Goal: Feedback & Contribution: Contribute content

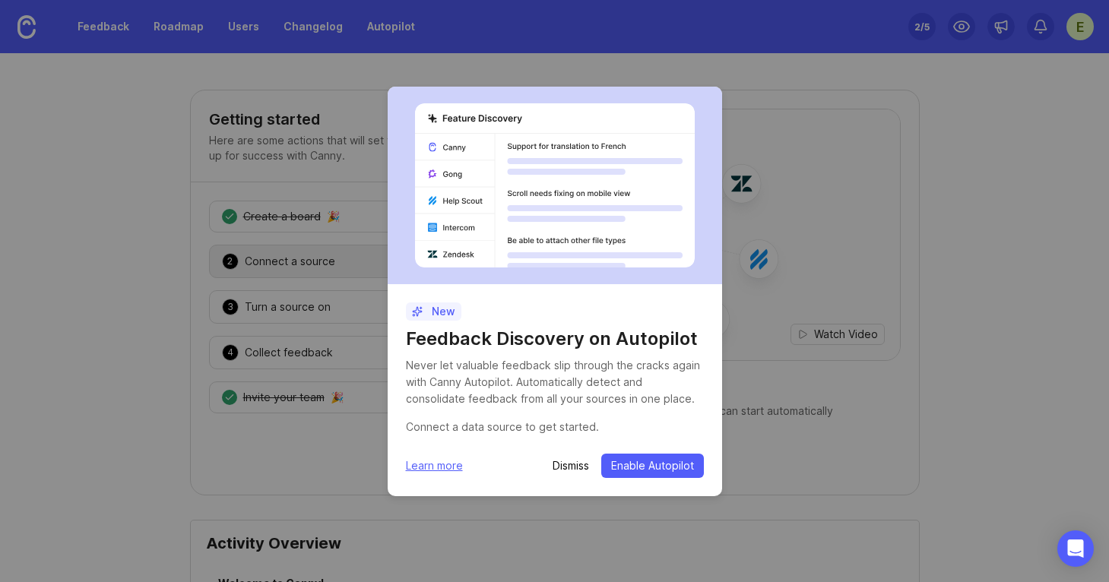
drag, startPoint x: 0, startPoint y: 0, endPoint x: 565, endPoint y: 470, distance: 734.9
click at [565, 470] on p "Dismiss" at bounding box center [570, 465] width 36 height 15
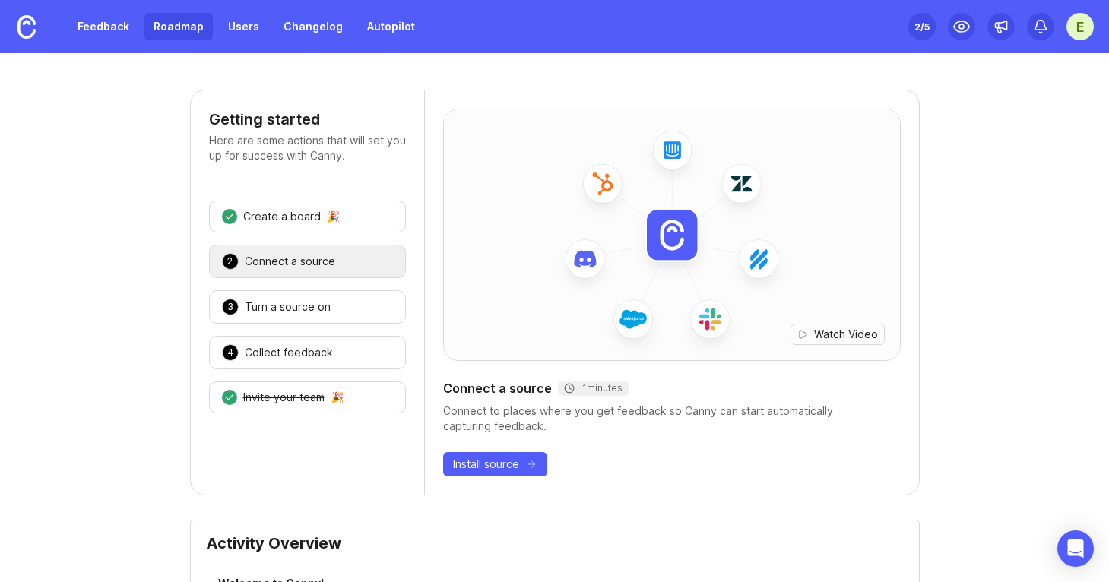
click at [193, 35] on link "Roadmap" at bounding box center [178, 26] width 68 height 27
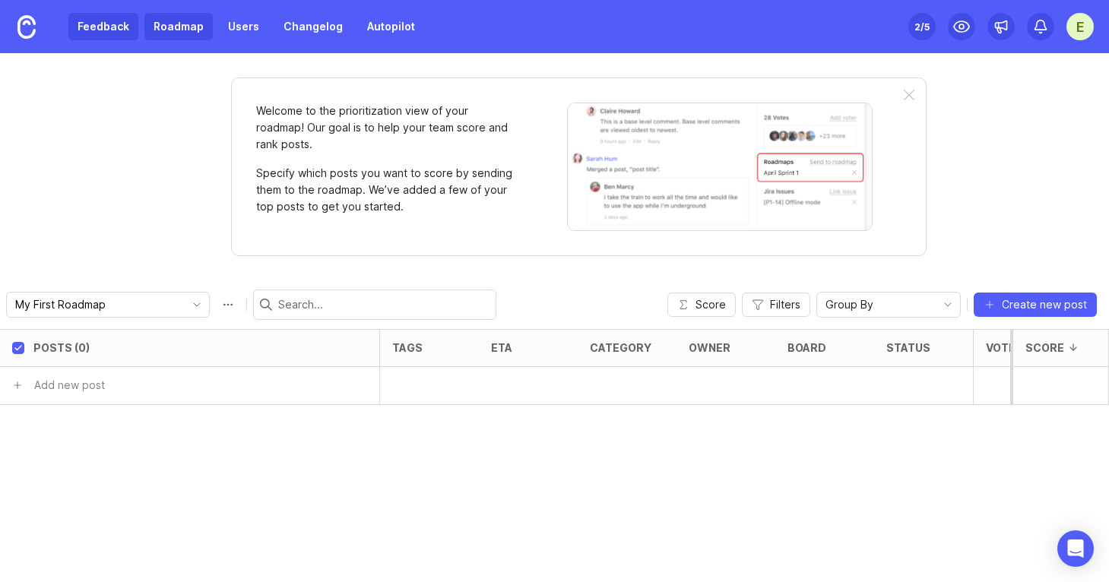
click at [109, 30] on link "Feedback" at bounding box center [103, 26] width 70 height 27
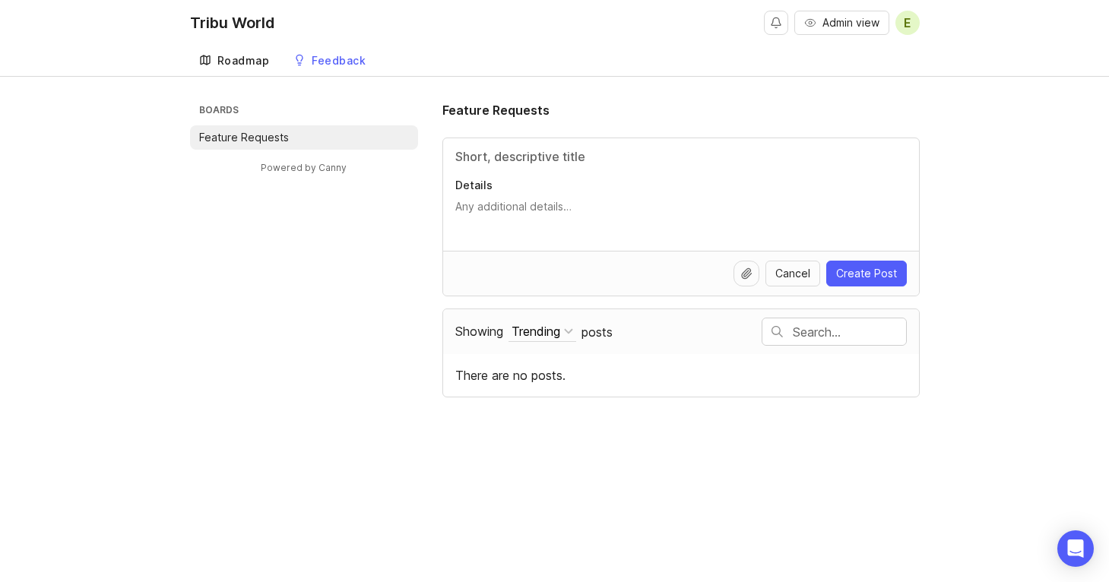
click at [217, 64] on div "Roadmap" at bounding box center [243, 60] width 52 height 11
type input "C"
type input "W"
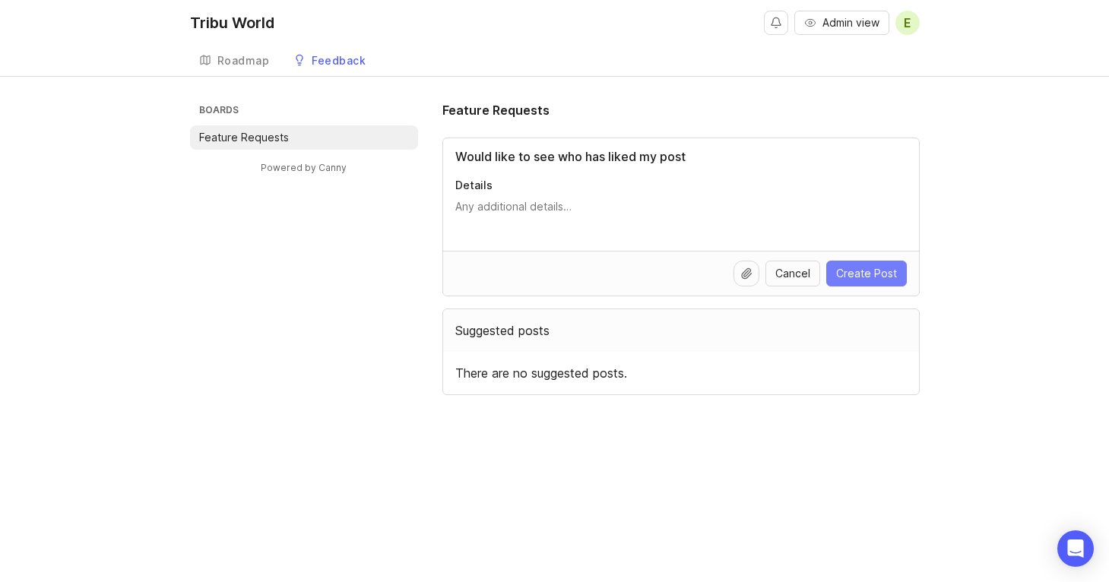
type input "Would like to see who has liked my post"
click at [877, 280] on span "Create Post" at bounding box center [866, 273] width 61 height 15
click at [900, 21] on span "E" at bounding box center [907, 23] width 24 height 24
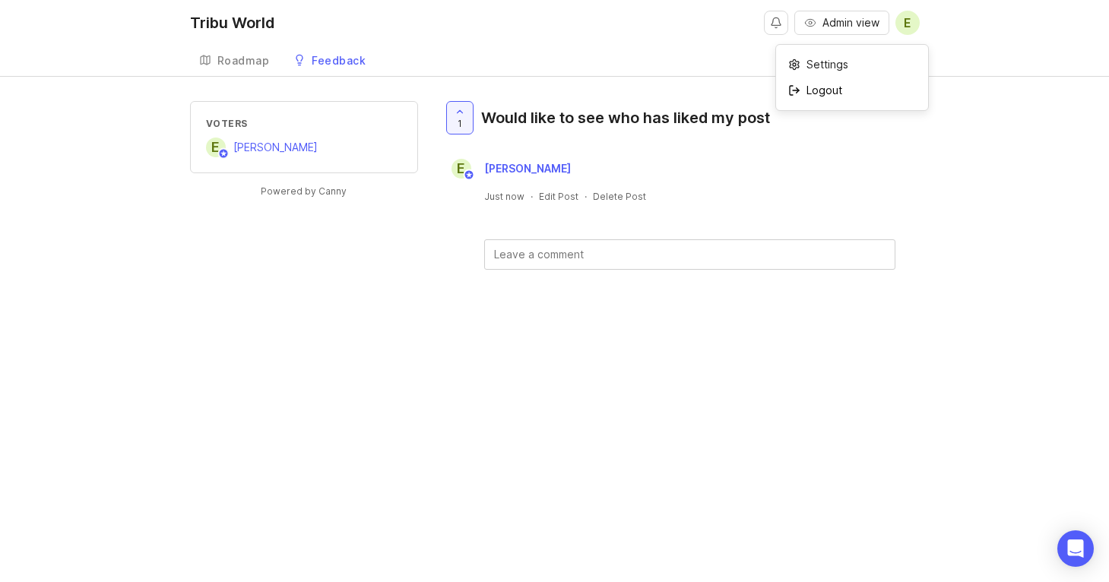
click at [838, 86] on p "Logout" at bounding box center [824, 90] width 36 height 15
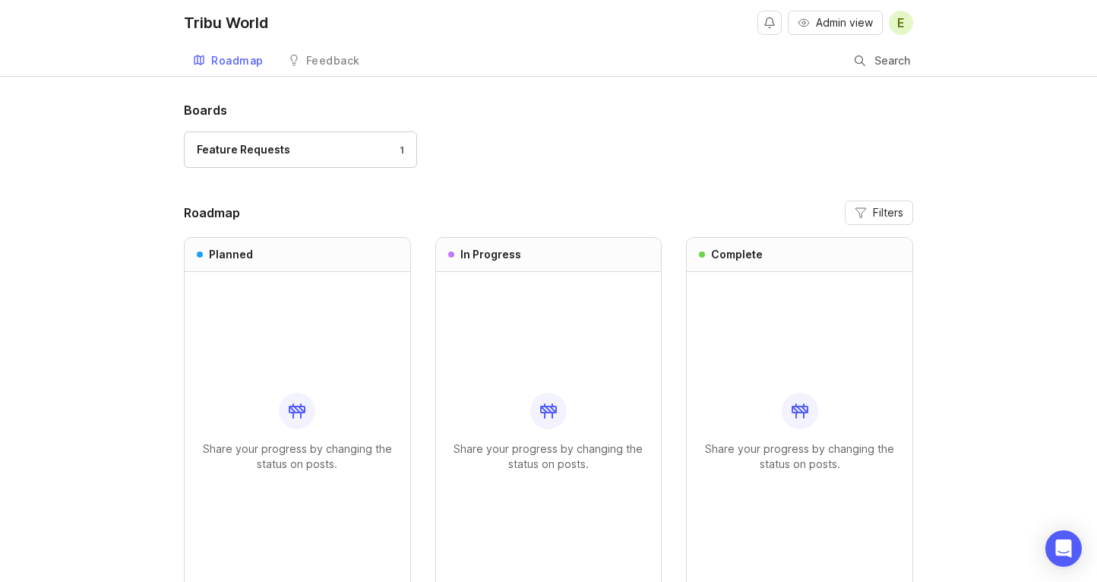
click at [208, 369] on div "Share your progress by changing the status on posts." at bounding box center [297, 432] width 201 height 320
click at [361, 156] on div "Feature Requests 1" at bounding box center [300, 149] width 207 height 17
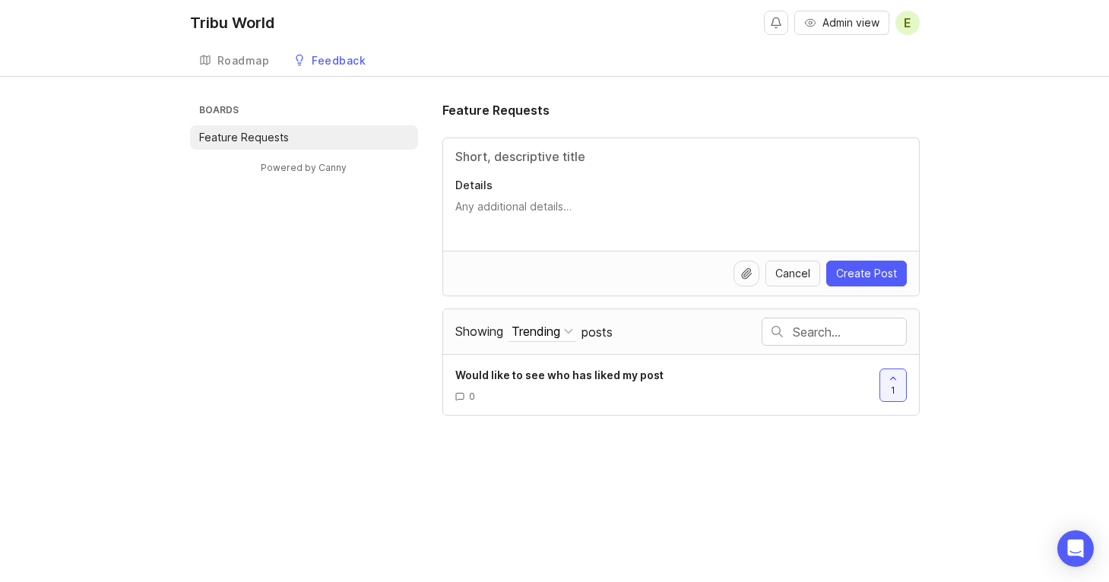
click at [903, 478] on div "Tribu World Admin view E Create Roadmap Feedback Feature Requests Boards Featur…" at bounding box center [554, 291] width 1109 height 582
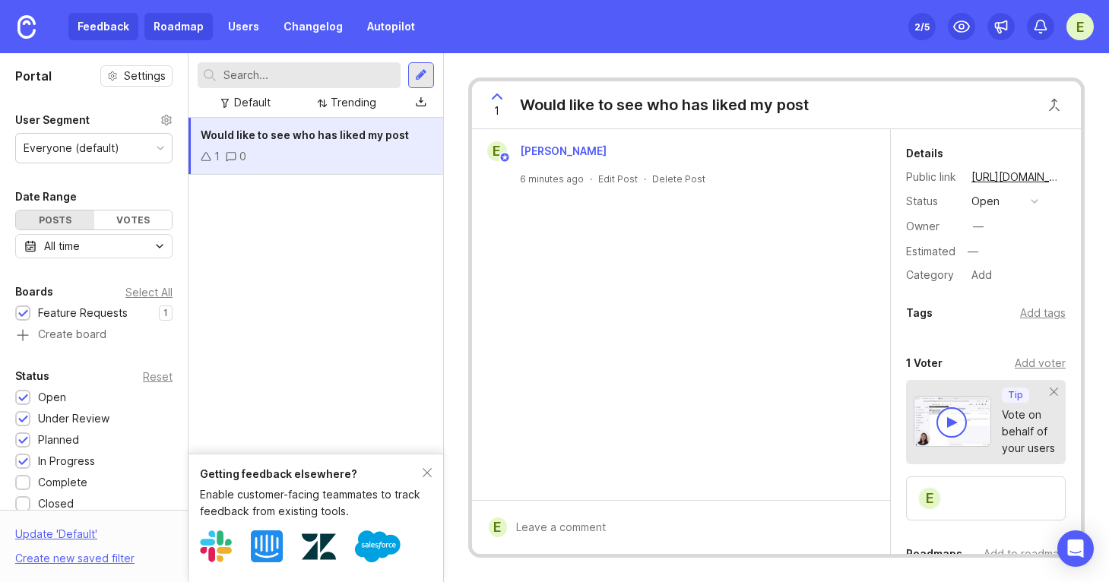
click at [179, 28] on link "Roadmap" at bounding box center [178, 26] width 68 height 27
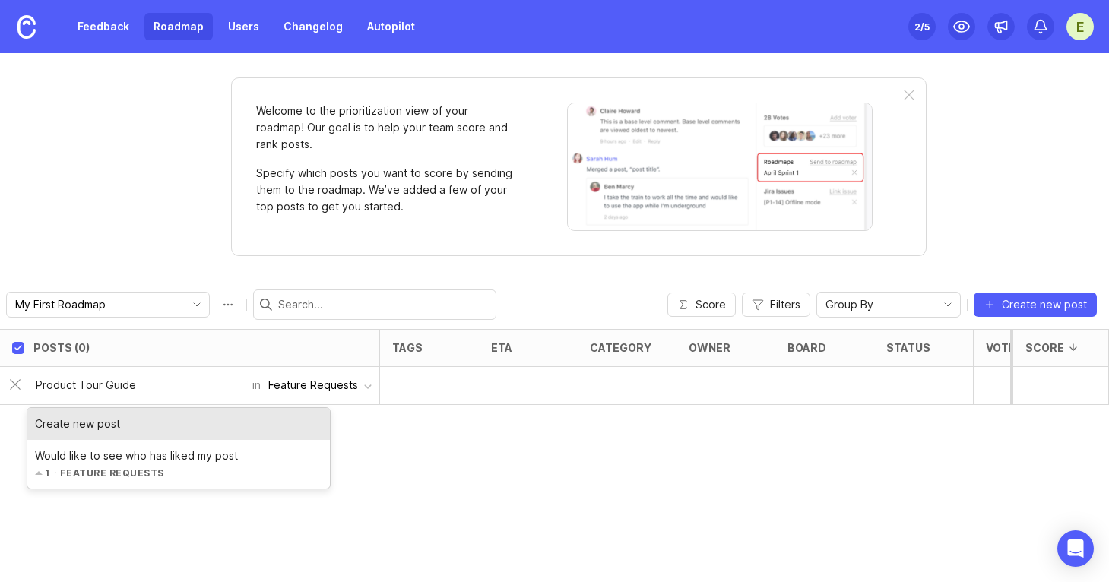
type input "Product Tour Guide"
click at [360, 393] on button "Feature Requests" at bounding box center [320, 385] width 119 height 29
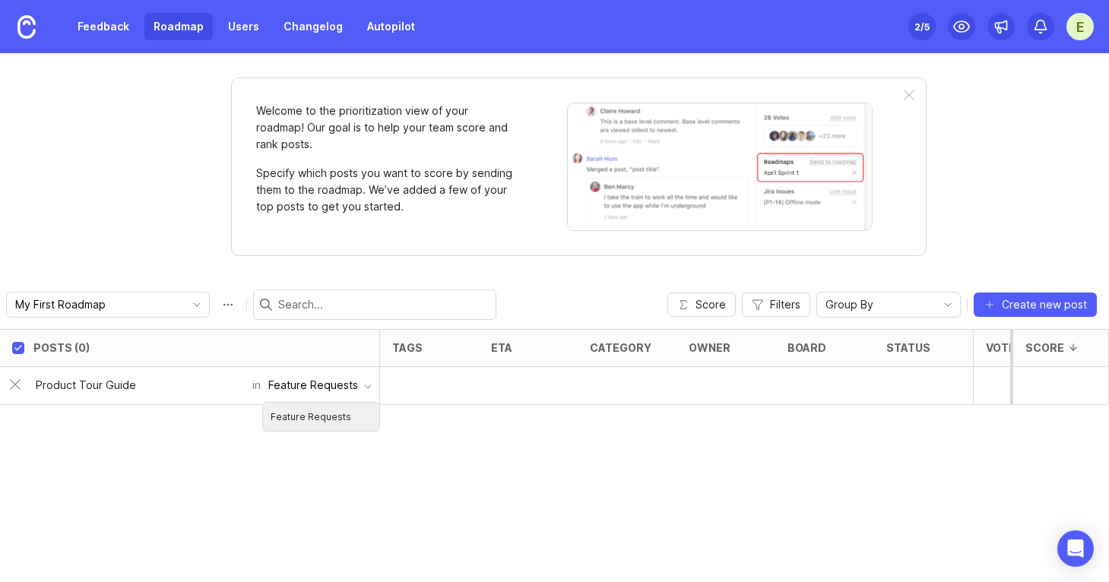
click at [360, 393] on button "Feature Requests" at bounding box center [320, 385] width 119 height 29
click at [261, 371] on button "Feature Requests" at bounding box center [320, 385] width 119 height 29
click at [112, 30] on link "Feedback" at bounding box center [103, 26] width 70 height 27
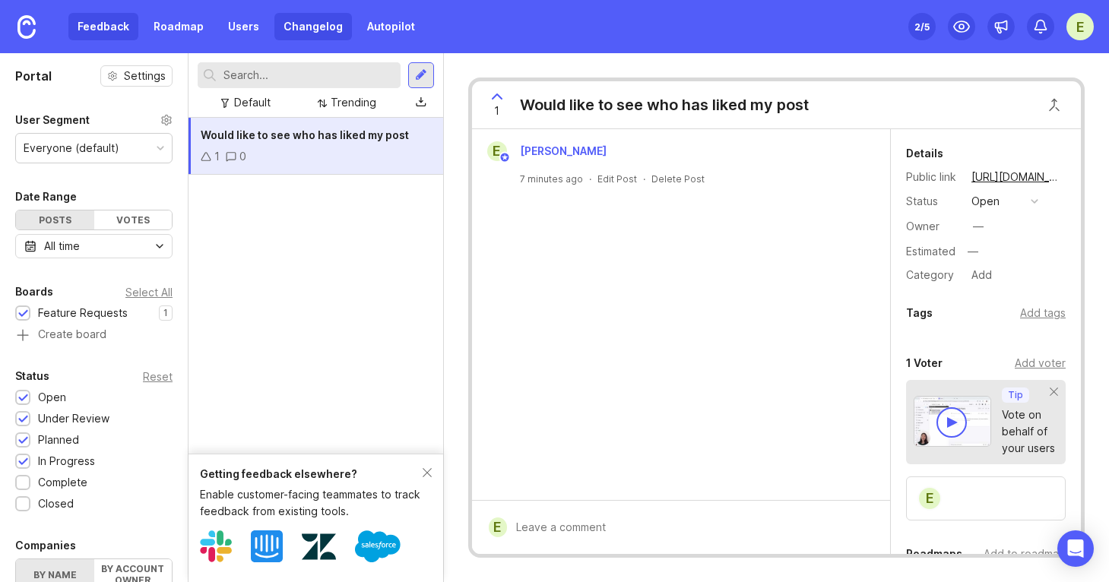
click at [321, 29] on link "Changelog" at bounding box center [312, 26] width 77 height 27
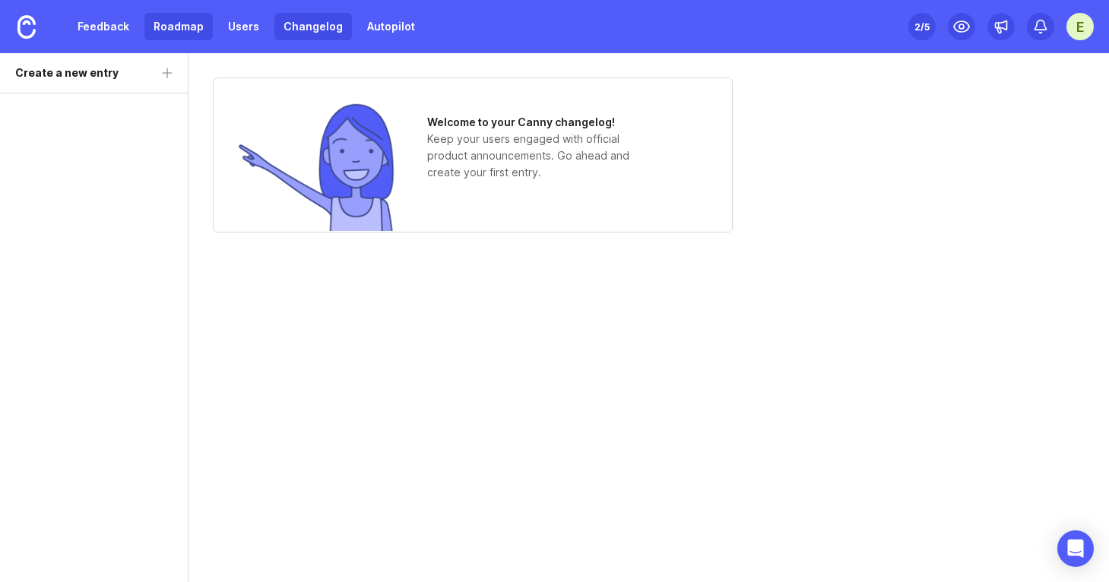
click at [170, 21] on link "Roadmap" at bounding box center [178, 26] width 68 height 27
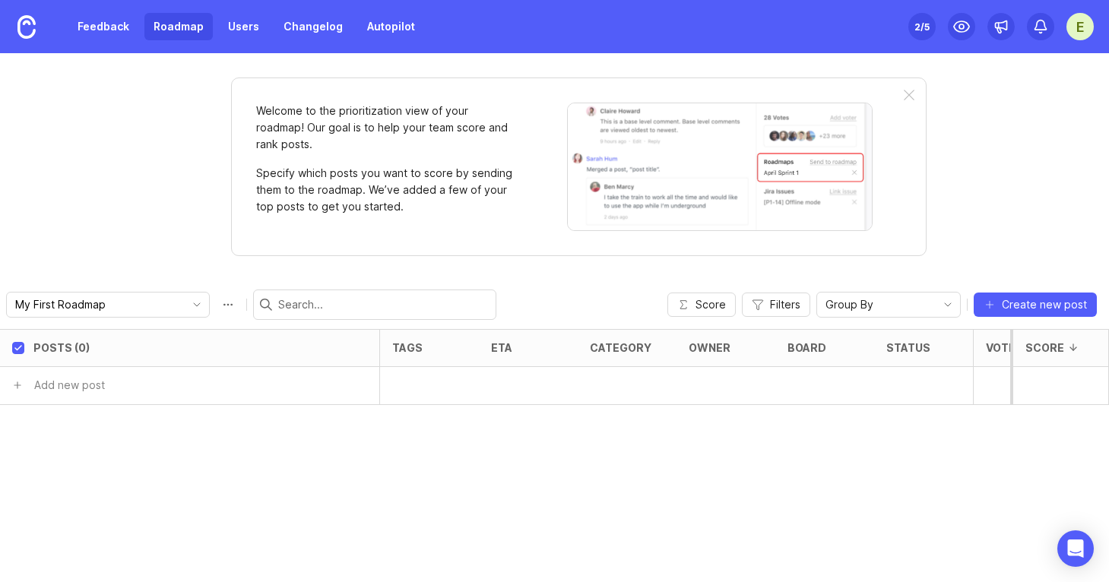
click at [242, 45] on div "Feedback Roadmap Users Changelog Autopilot" at bounding box center [212, 26] width 424 height 53
click at [242, 28] on link "Users" at bounding box center [243, 26] width 49 height 27
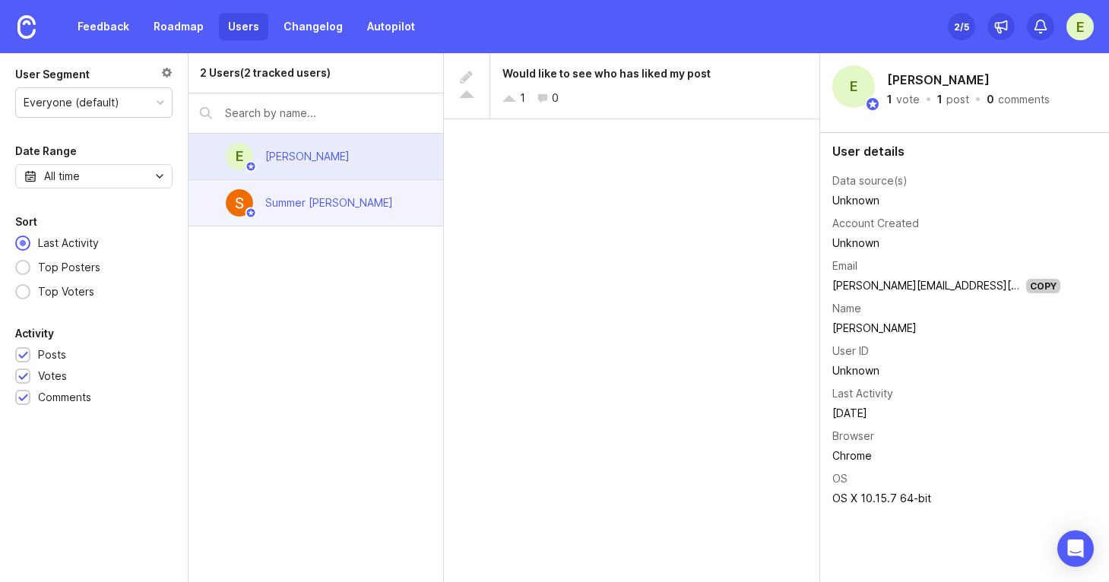
click at [337, 196] on div "Summer Pham" at bounding box center [329, 203] width 128 height 17
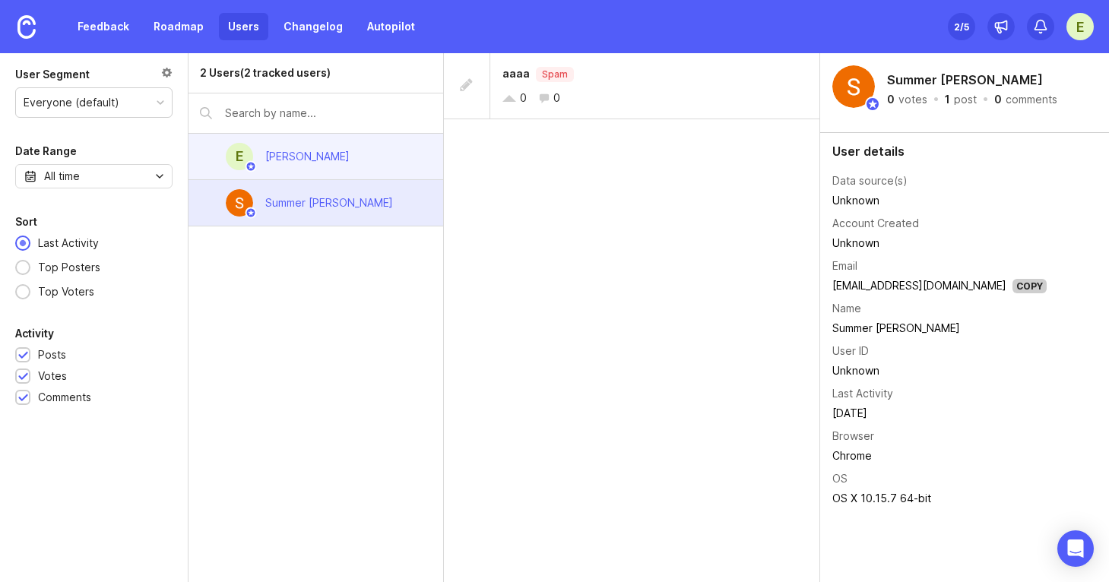
click at [336, 146] on div "E Elisa Ago" at bounding box center [315, 157] width 255 height 46
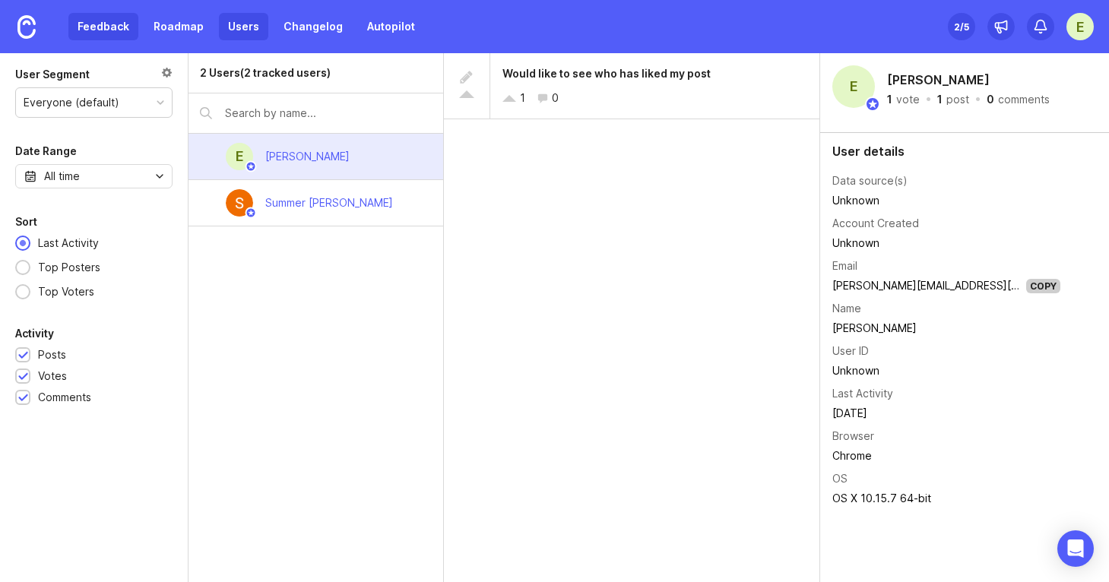
click at [106, 27] on link "Feedback" at bounding box center [103, 26] width 70 height 27
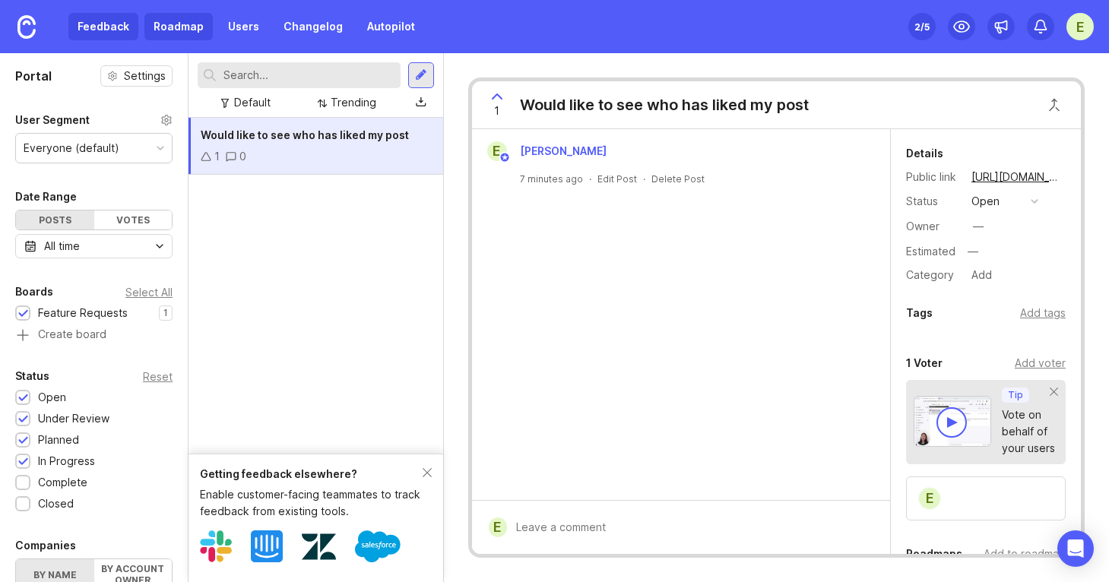
click at [161, 16] on link "Roadmap" at bounding box center [178, 26] width 68 height 27
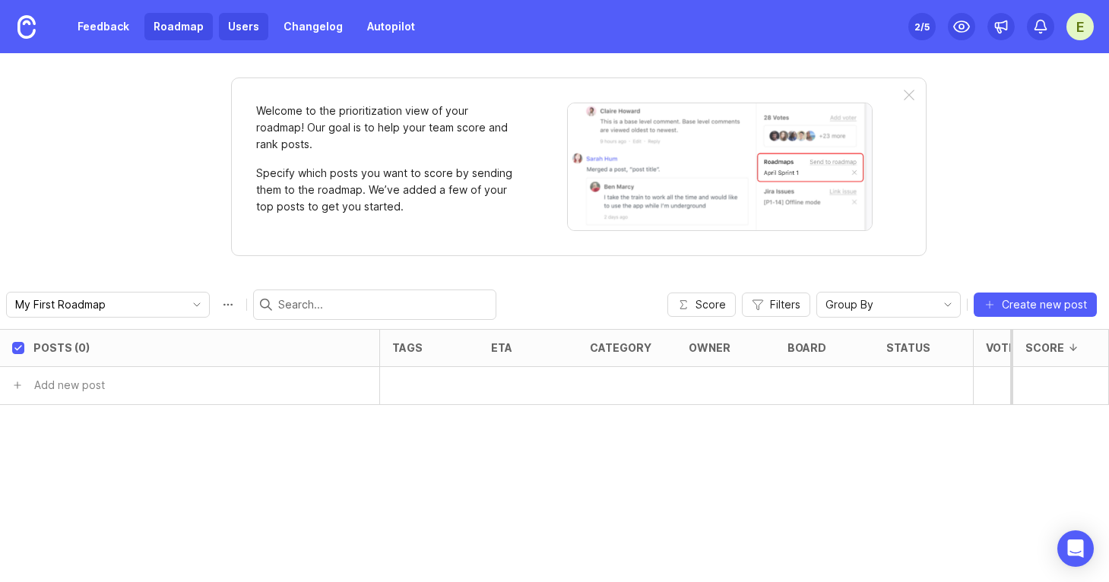
click at [226, 36] on link "Users" at bounding box center [243, 26] width 49 height 27
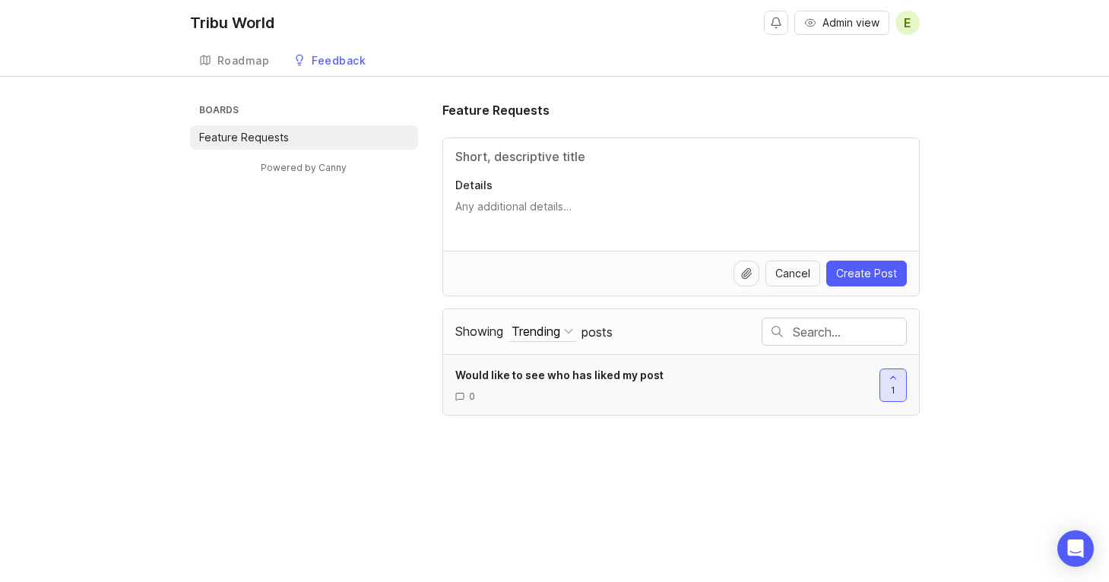
click at [894, 385] on span "1" at bounding box center [892, 390] width 5 height 13
click at [889, 372] on icon at bounding box center [892, 377] width 11 height 11
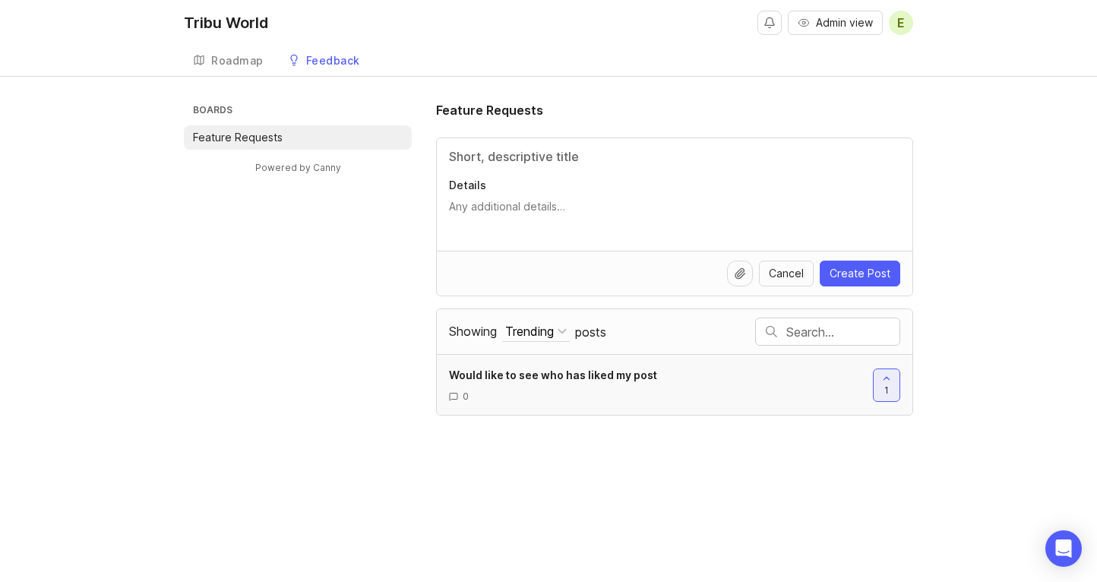
click at [681, 377] on div "Would like to see who has liked my post" at bounding box center [655, 375] width 412 height 17
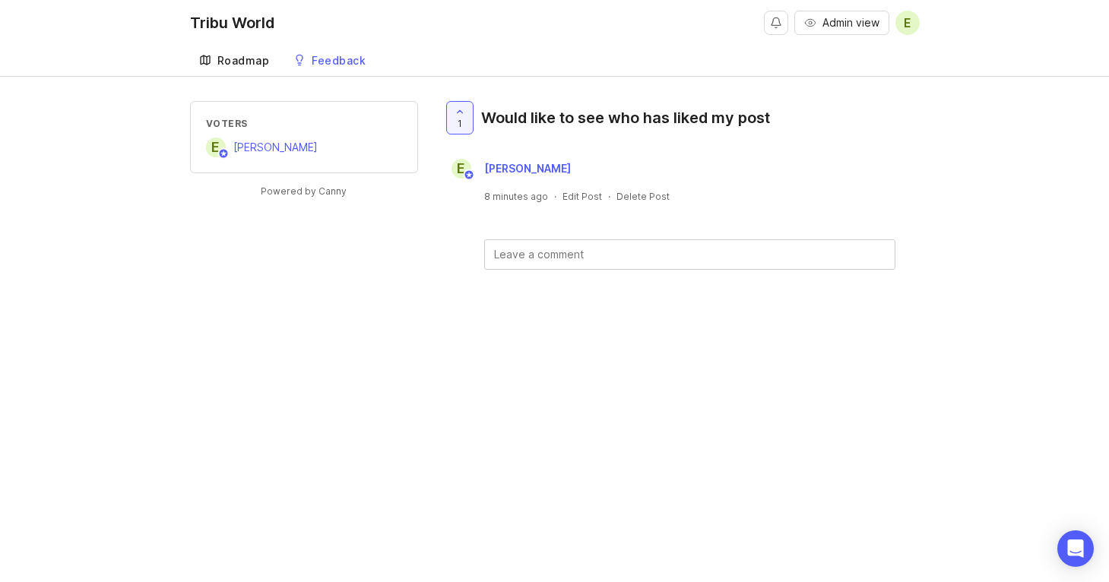
click at [251, 62] on div "Roadmap" at bounding box center [243, 60] width 52 height 11
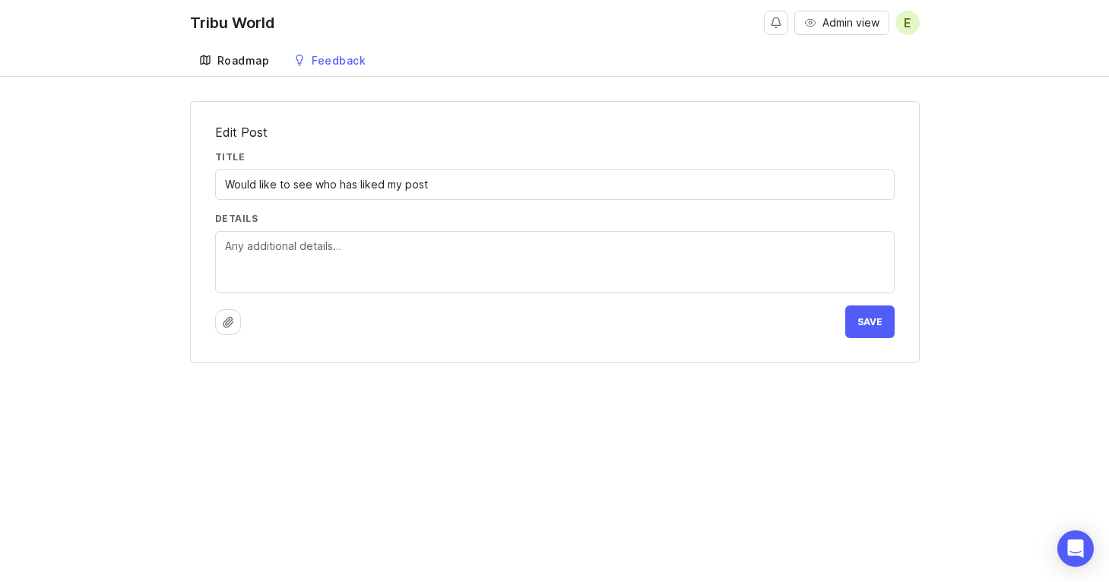
click at [220, 68] on link "Roadmap" at bounding box center [234, 61] width 89 height 31
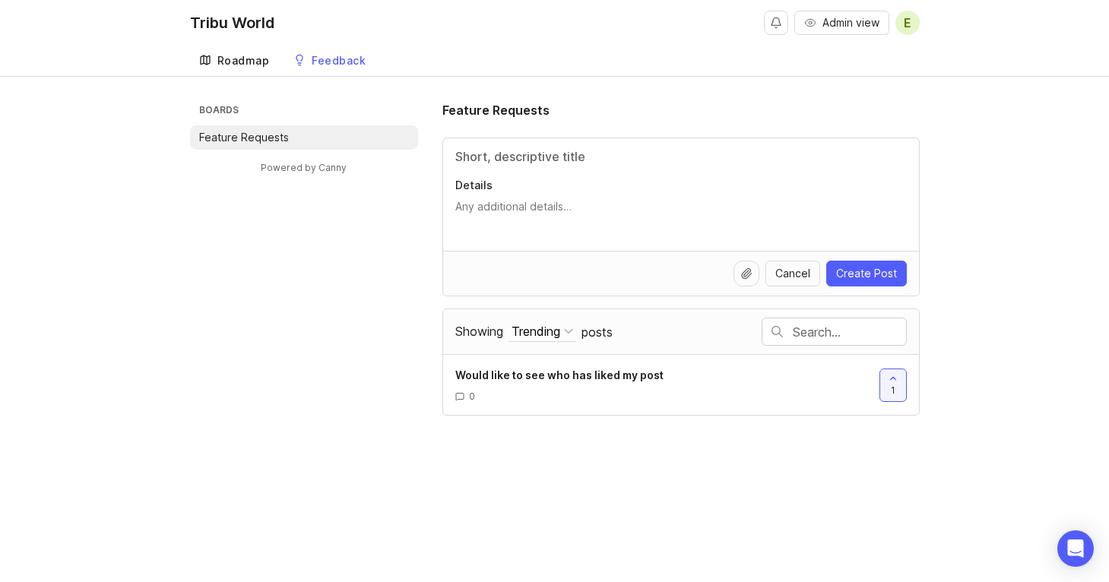
click at [265, 63] on div "Roadmap" at bounding box center [243, 60] width 52 height 11
click at [909, 24] on span "E" at bounding box center [907, 23] width 8 height 18
click at [825, 88] on p "Logout" at bounding box center [824, 90] width 36 height 15
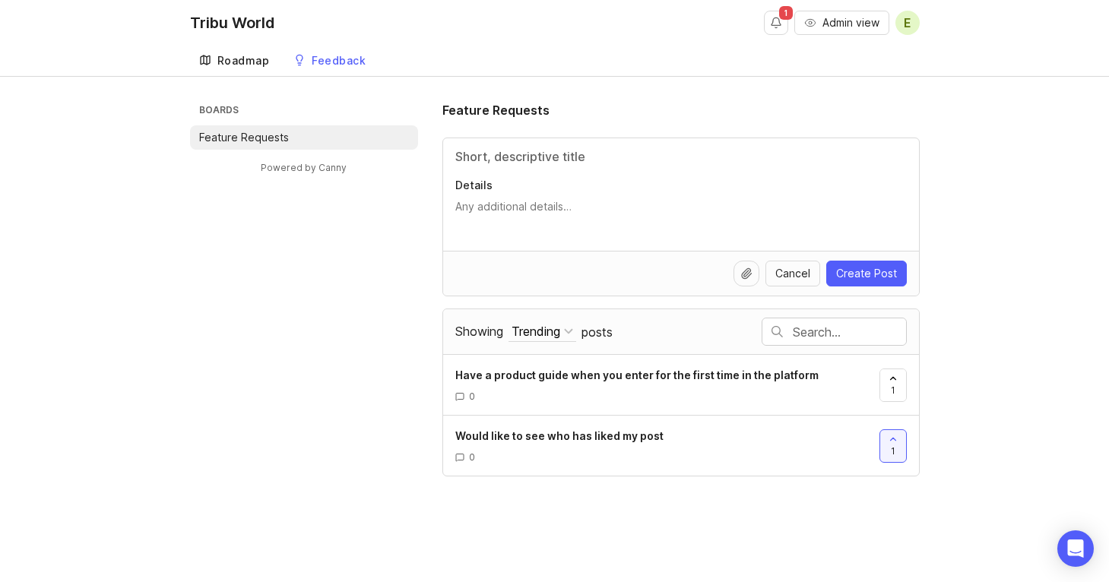
click at [242, 56] on div "Roadmap" at bounding box center [243, 60] width 52 height 11
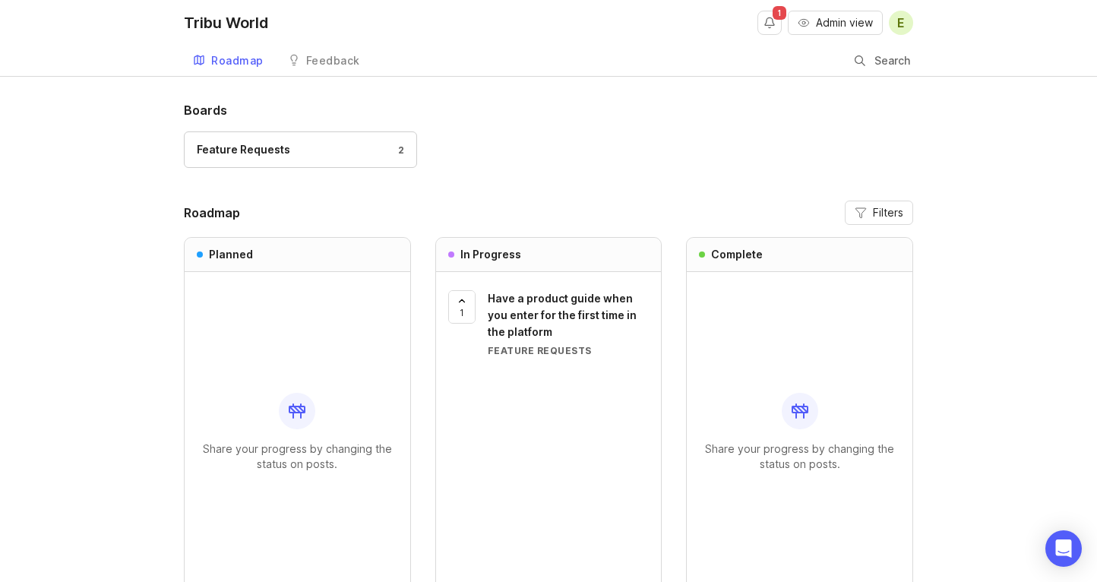
click at [897, 21] on span "E" at bounding box center [901, 23] width 8 height 18
click at [862, 89] on div "Logout" at bounding box center [846, 90] width 152 height 24
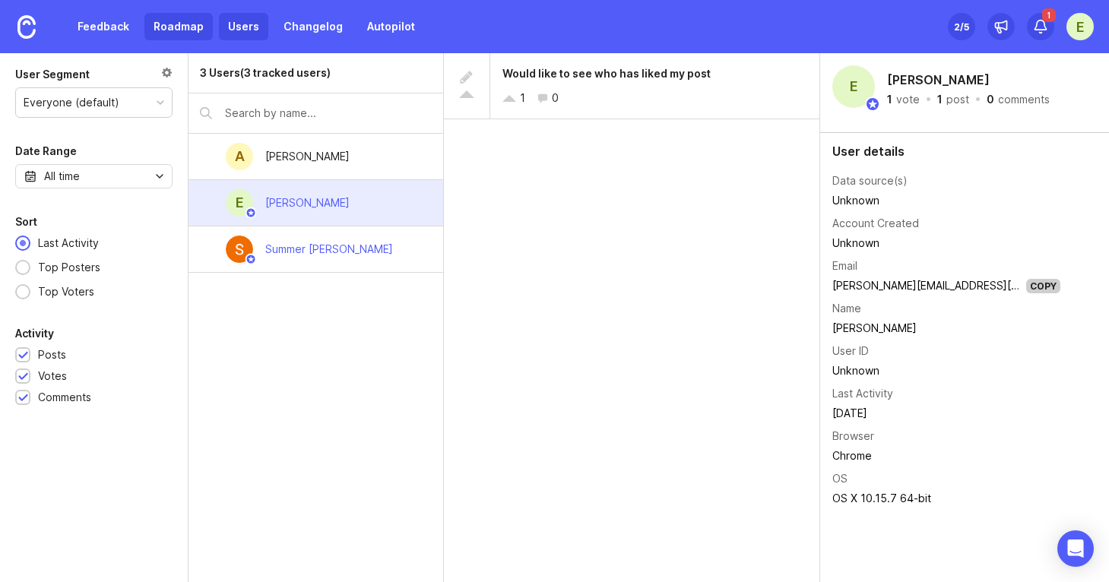
click at [166, 30] on link "Roadmap" at bounding box center [178, 26] width 68 height 27
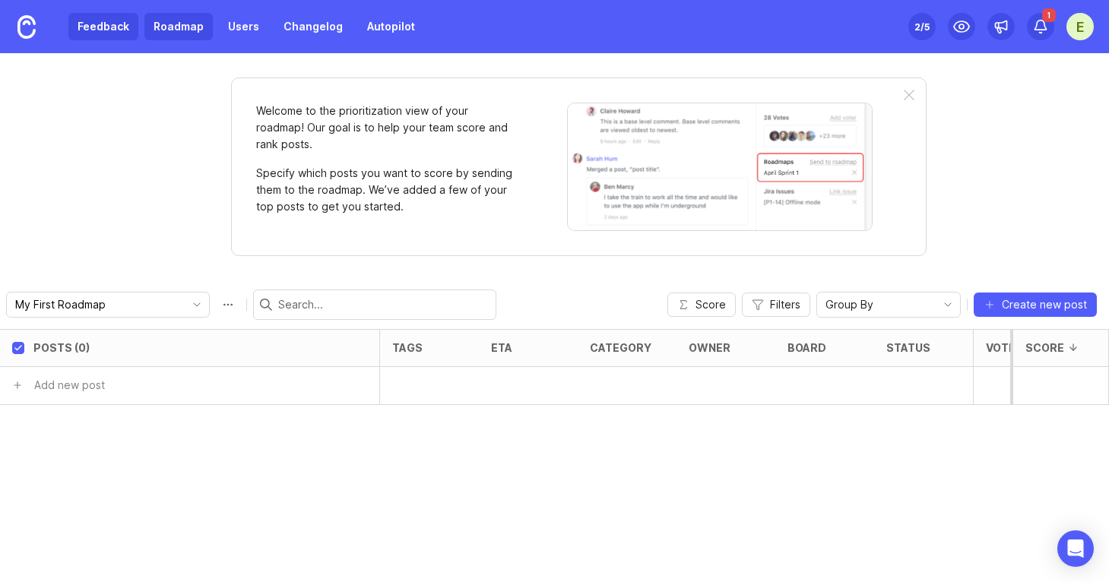
click at [119, 34] on link "Feedback" at bounding box center [103, 26] width 70 height 27
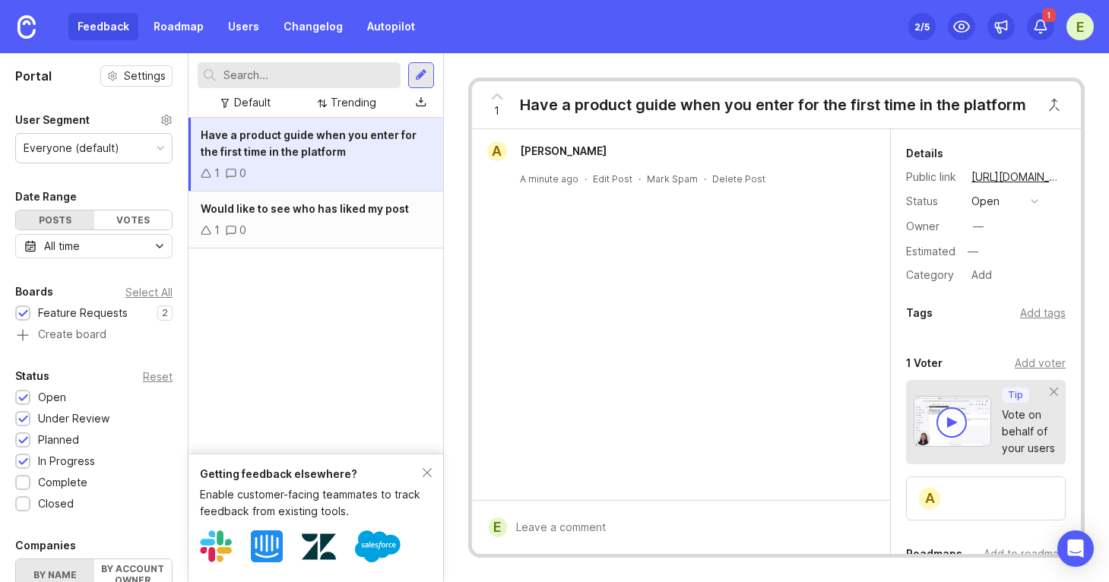
click at [391, 160] on div "Have a product guide when you enter for the first time in the platform 1 0" at bounding box center [315, 155] width 255 height 74
click at [1010, 198] on button "open" at bounding box center [1004, 201] width 76 height 20
click at [1023, 285] on li "planned" at bounding box center [1004, 284] width 76 height 28
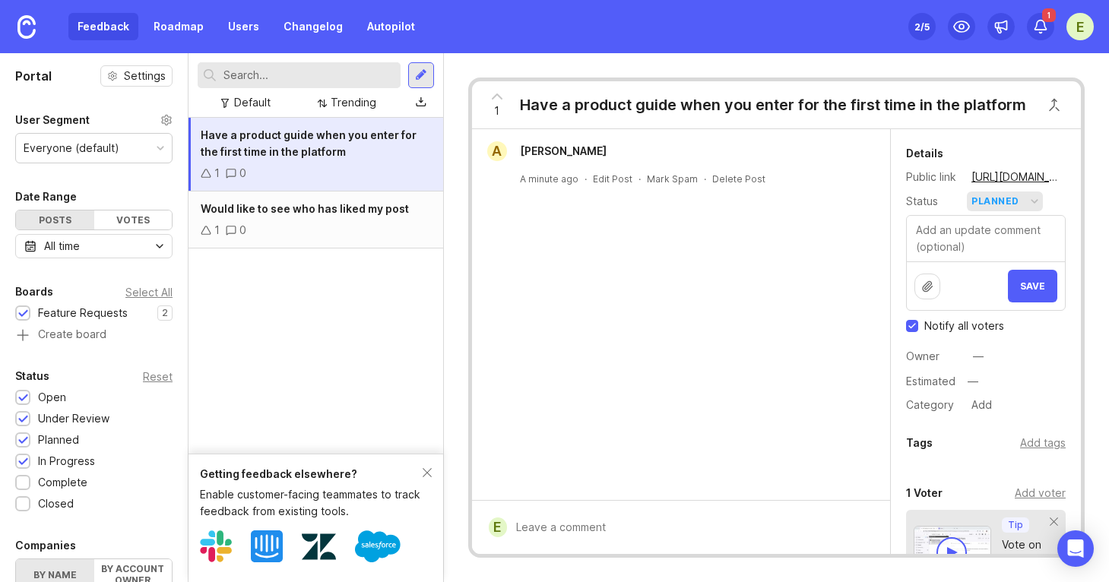
click at [1039, 202] on button "planned" at bounding box center [1004, 201] width 76 height 20
click at [998, 307] on div "in progress" at bounding box center [1008, 312] width 68 height 13
click at [1026, 286] on span "Save" at bounding box center [1032, 285] width 25 height 11
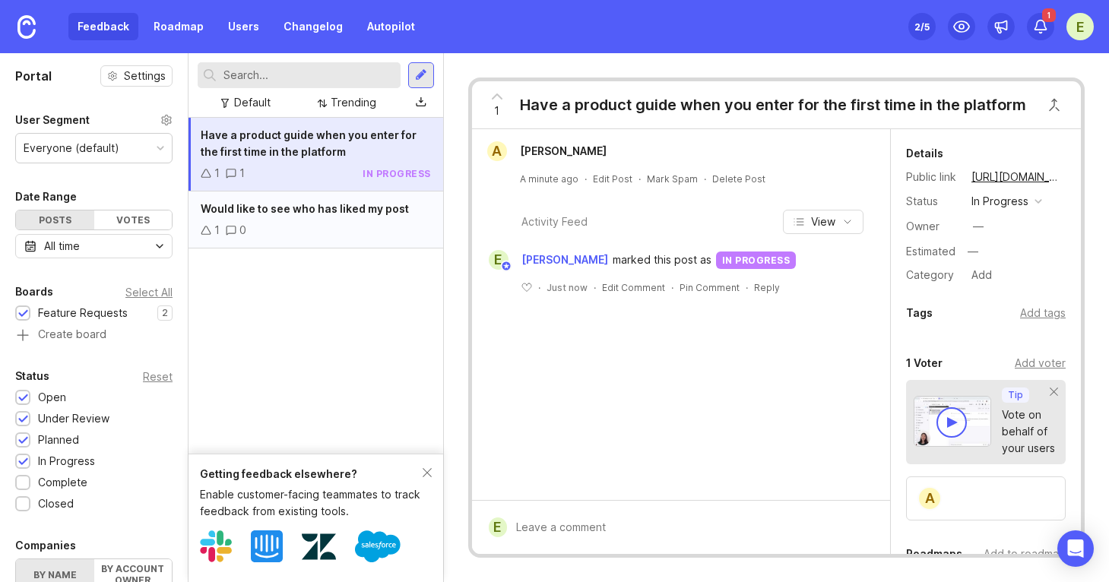
click at [313, 217] on div "Would like to see who has liked my post 1 0" at bounding box center [315, 219] width 255 height 57
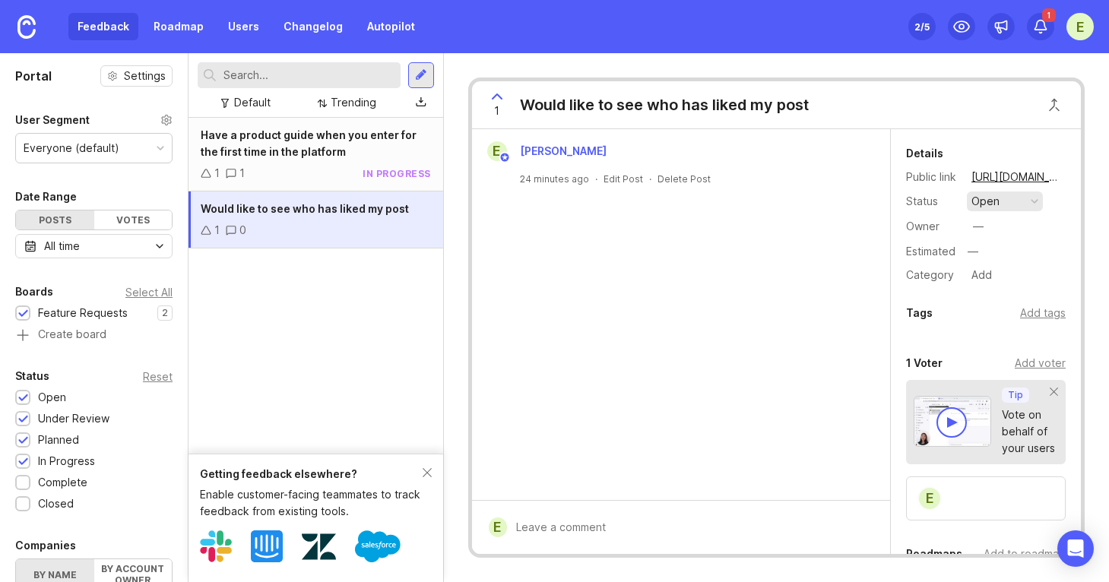
click at [988, 202] on div "open" at bounding box center [985, 201] width 28 height 17
click at [995, 259] on div "under review" at bounding box center [1012, 256] width 77 height 13
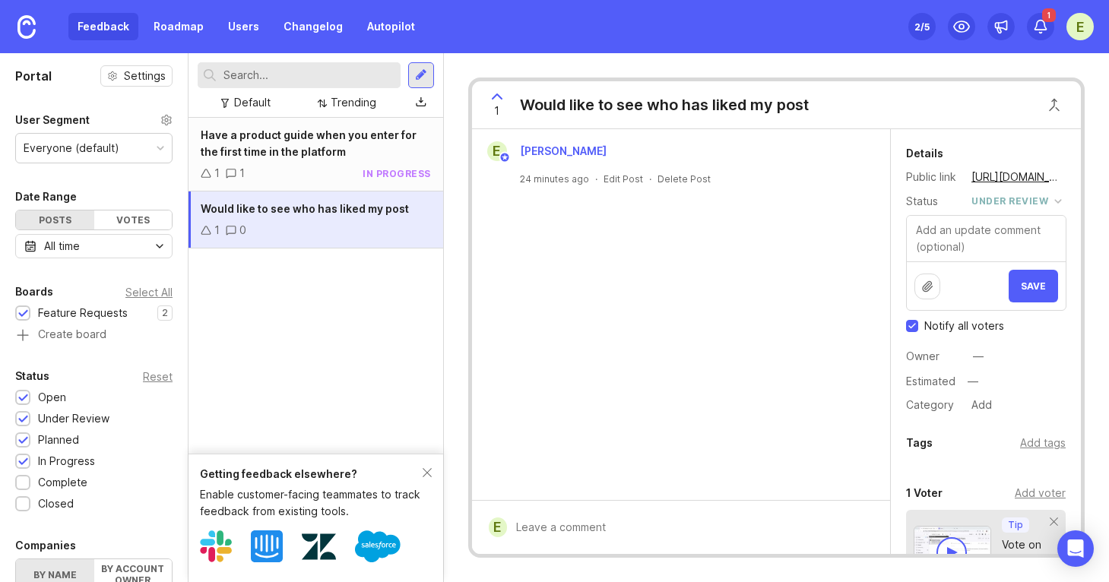
click at [1036, 308] on div "Save" at bounding box center [985, 285] width 159 height 49
click at [1034, 299] on button "Save" at bounding box center [1032, 286] width 49 height 33
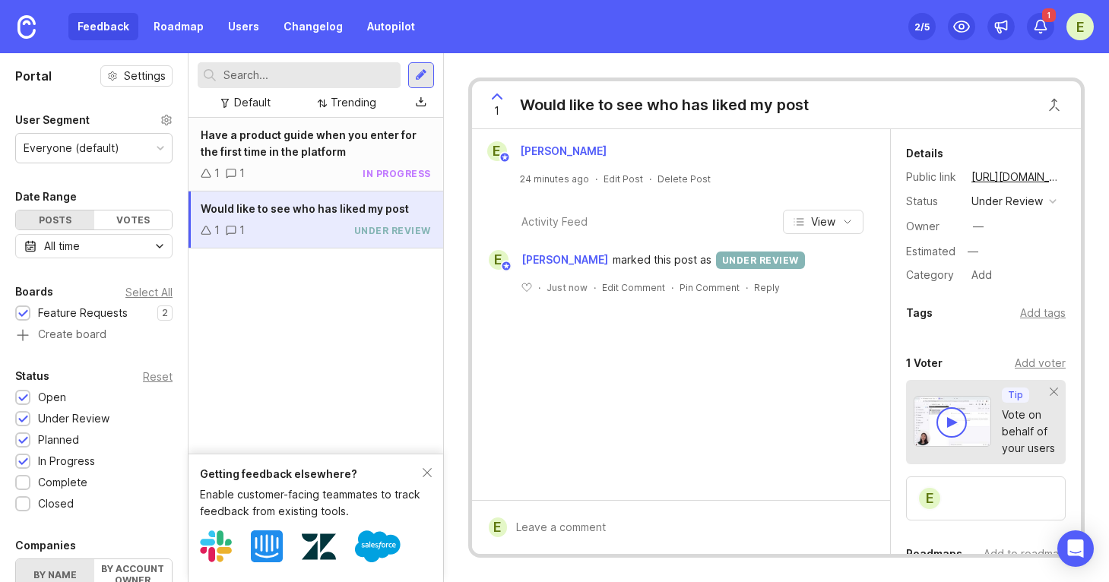
click at [305, 215] on span "Would like to see who has liked my post" at bounding box center [305, 208] width 208 height 13
click at [1002, 210] on div "under review" at bounding box center [1006, 201] width 71 height 17
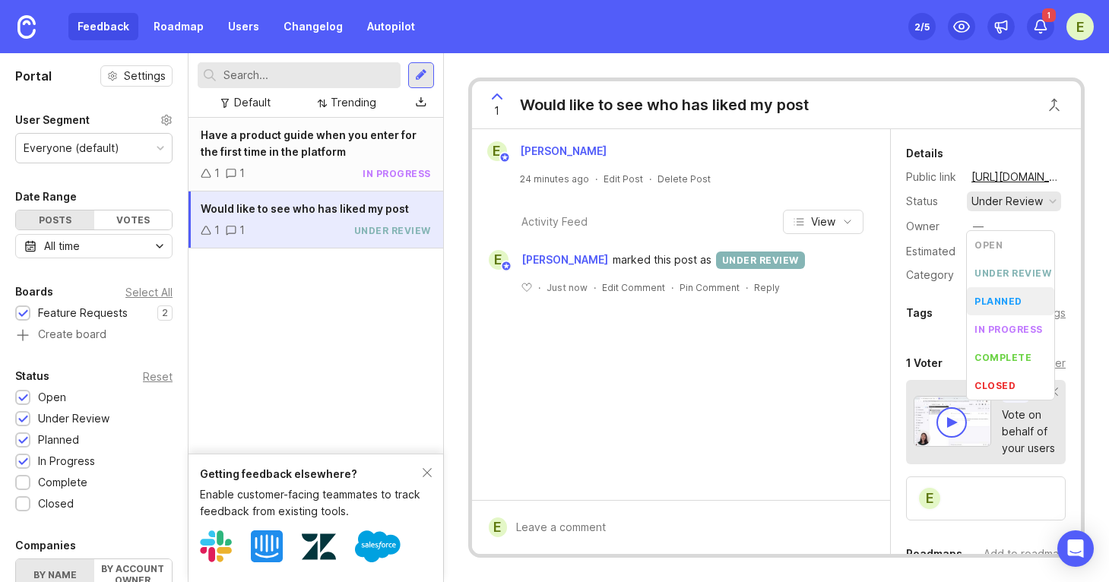
click at [1004, 298] on div "planned" at bounding box center [998, 301] width 48 height 13
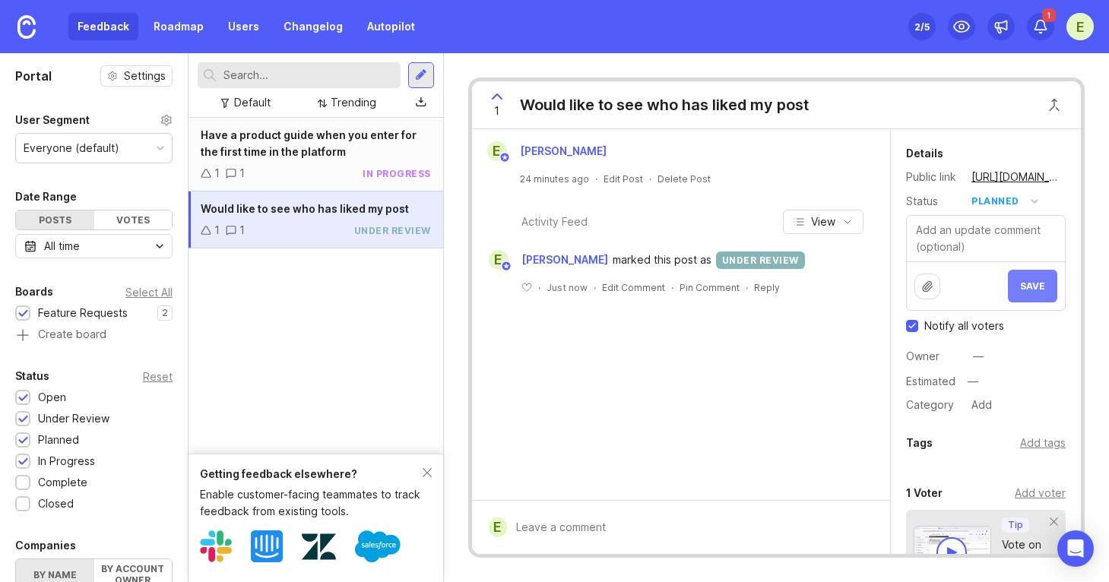
click at [1023, 296] on button "Save" at bounding box center [1031, 286] width 49 height 33
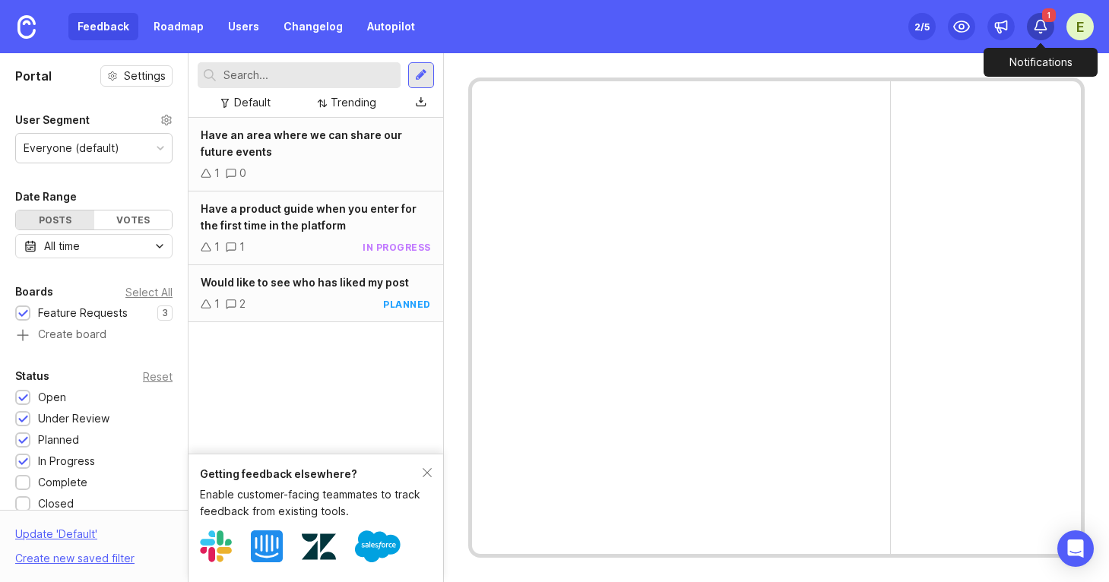
click at [1040, 23] on icon at bounding box center [1040, 26] width 15 height 15
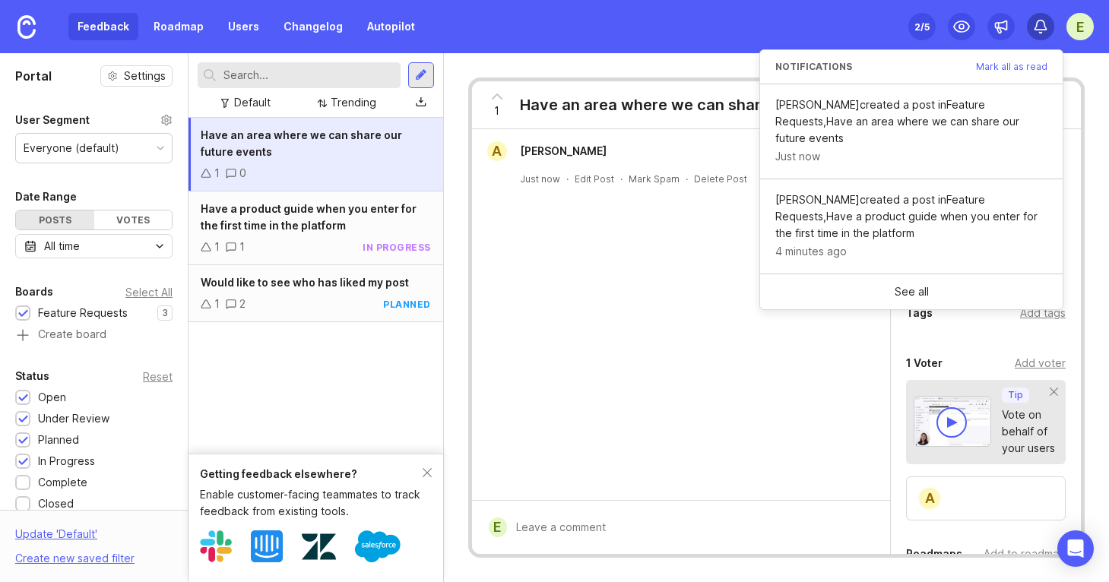
click at [1040, 22] on icon at bounding box center [1040, 26] width 15 height 15
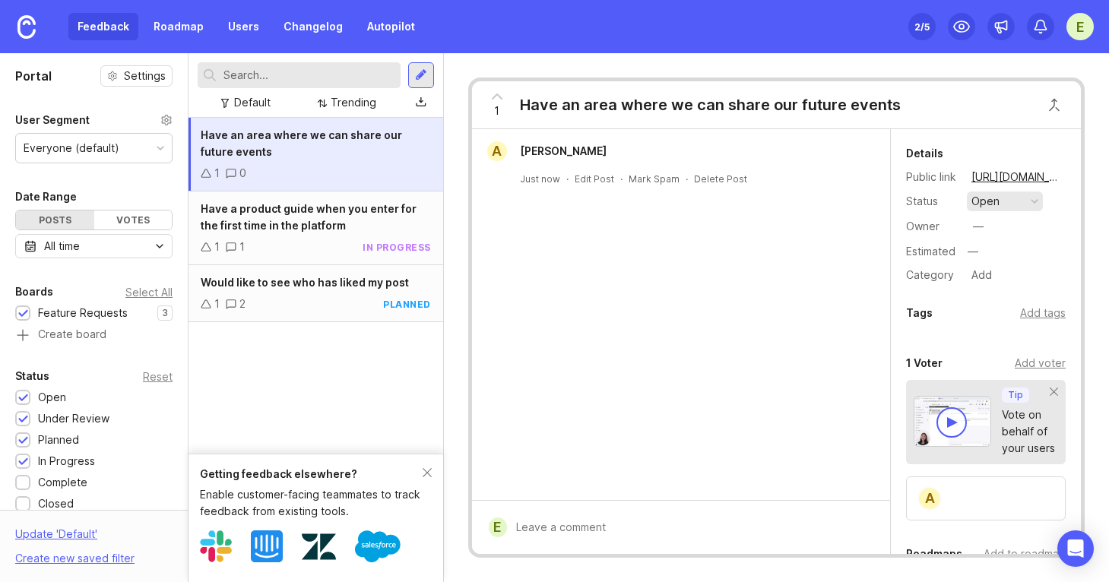
click at [1036, 205] on button "open" at bounding box center [1004, 201] width 76 height 20
click at [1006, 283] on div "planned" at bounding box center [998, 284] width 48 height 13
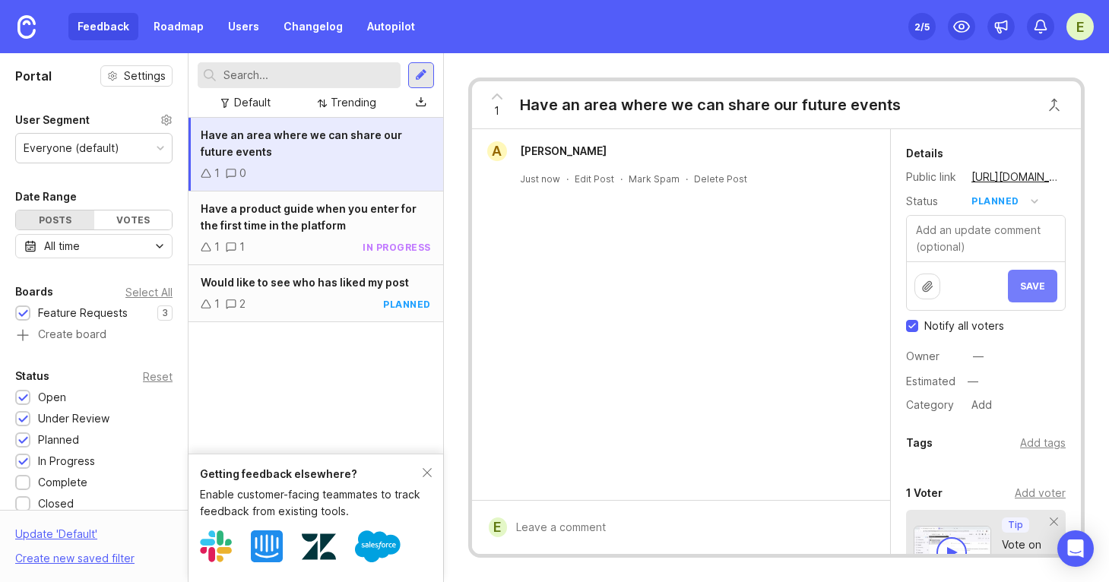
click at [1007, 285] on button "Save" at bounding box center [1031, 286] width 49 height 33
